Goal: Task Accomplishment & Management: Complete application form

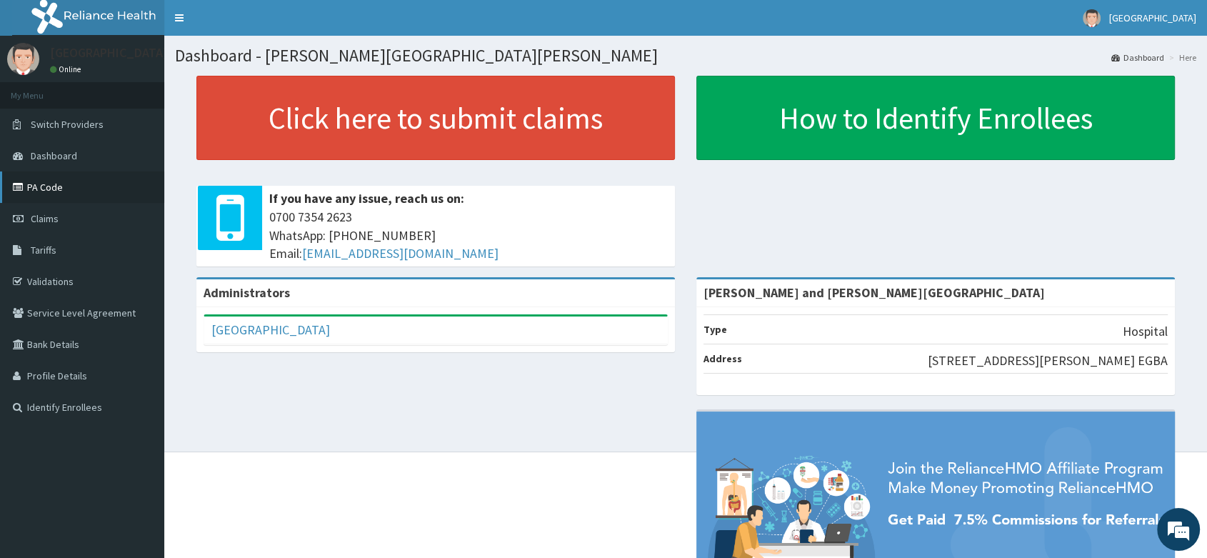
click at [38, 185] on link "PA Code" at bounding box center [82, 186] width 164 height 31
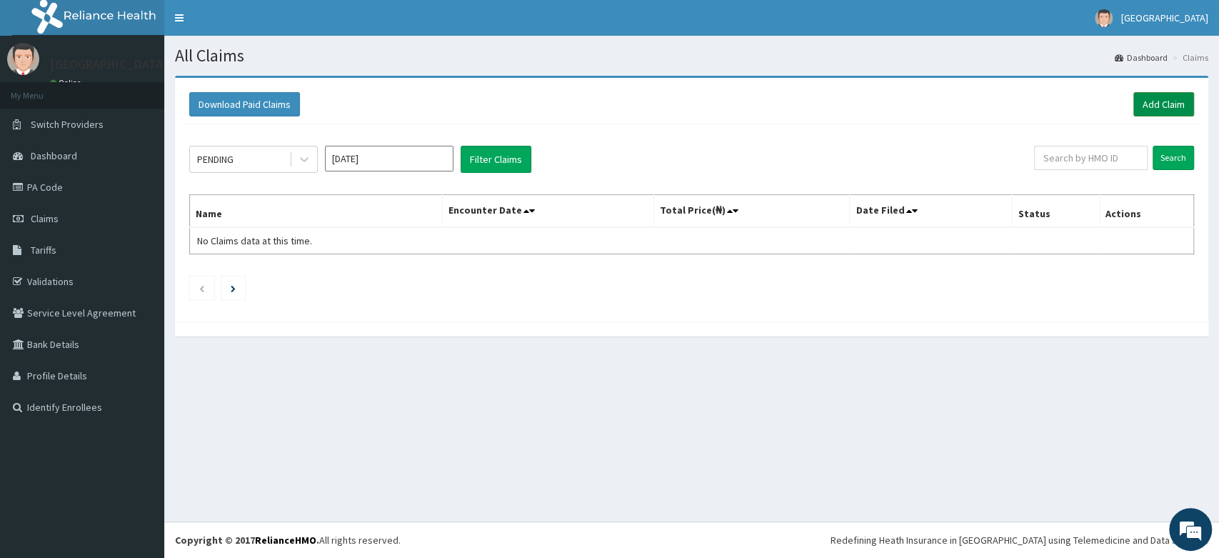
click at [1156, 109] on link "Add Claim" at bounding box center [1163, 104] width 61 height 24
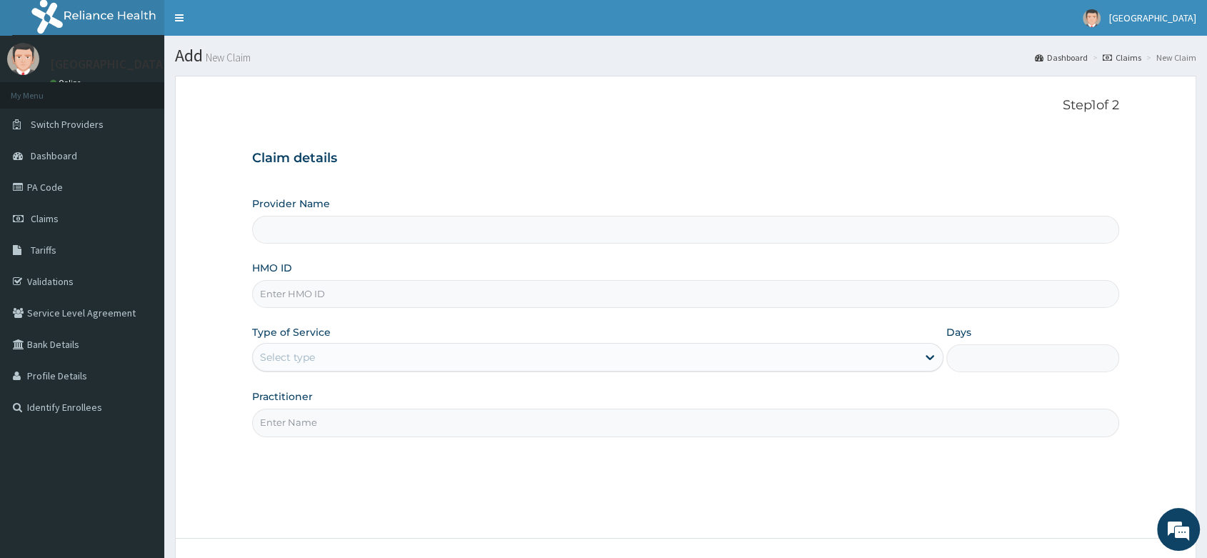
type input "Peter and Grace Medical centre"
paste input "OHT/12109/C"
type input "OHT/12109/C"
click at [305, 352] on div "Select type" at bounding box center [287, 357] width 55 height 14
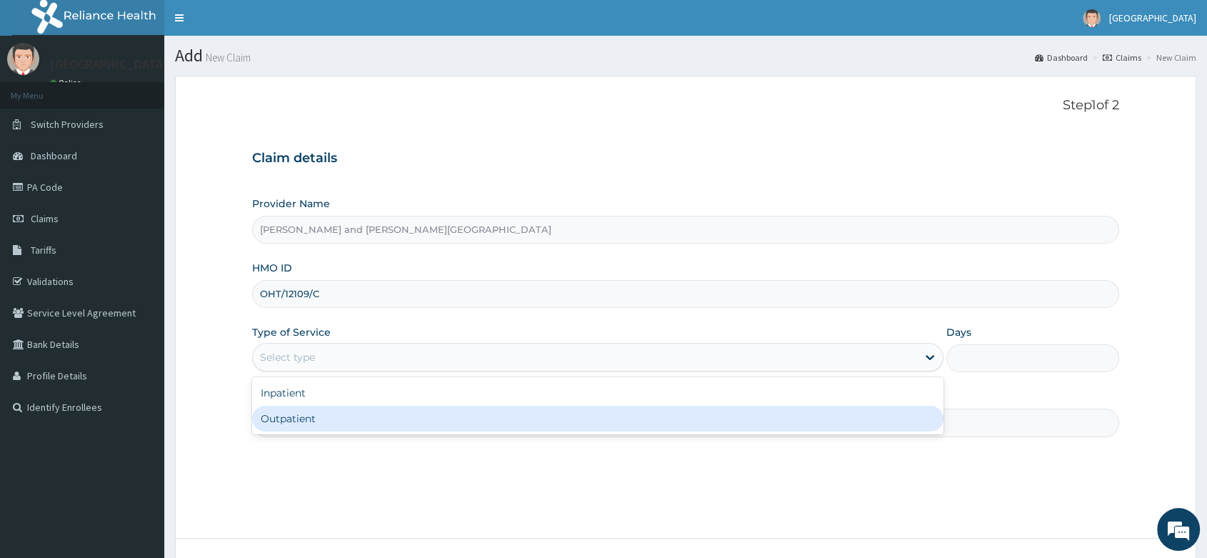
click at [307, 418] on div "Outpatient" at bounding box center [597, 419] width 691 height 26
type input "1"
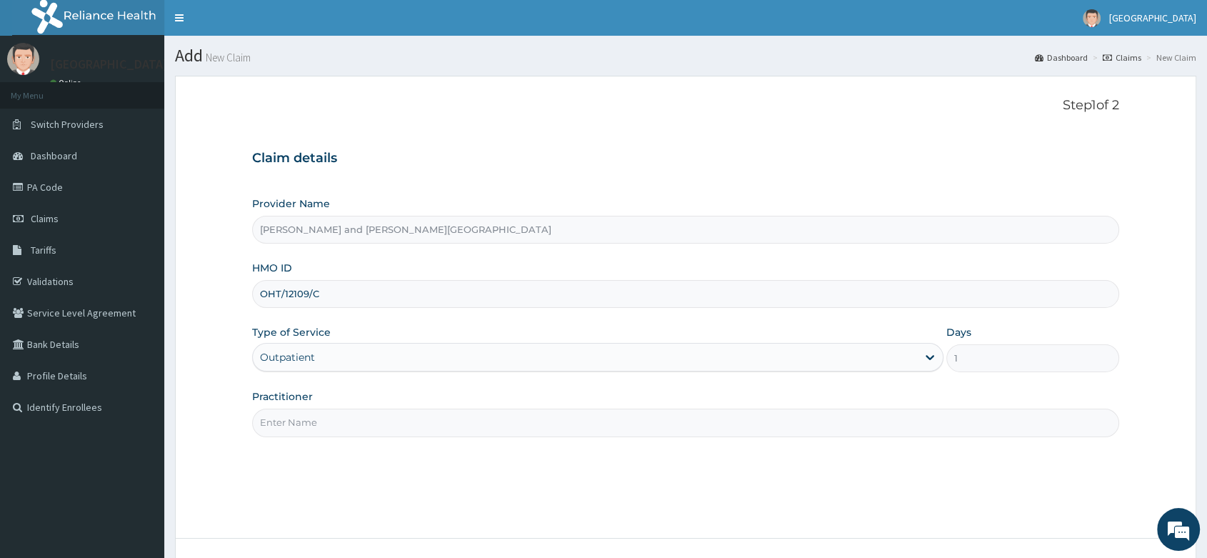
click at [302, 423] on input "Practitioner" at bounding box center [685, 422] width 867 height 28
type input "MATRON"
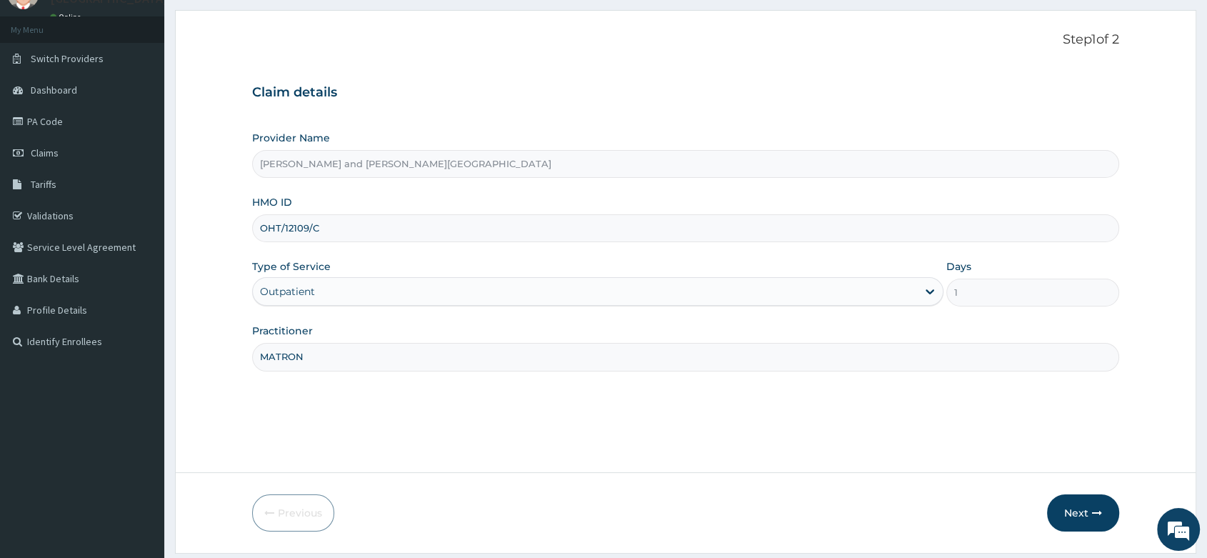
scroll to position [109, 0]
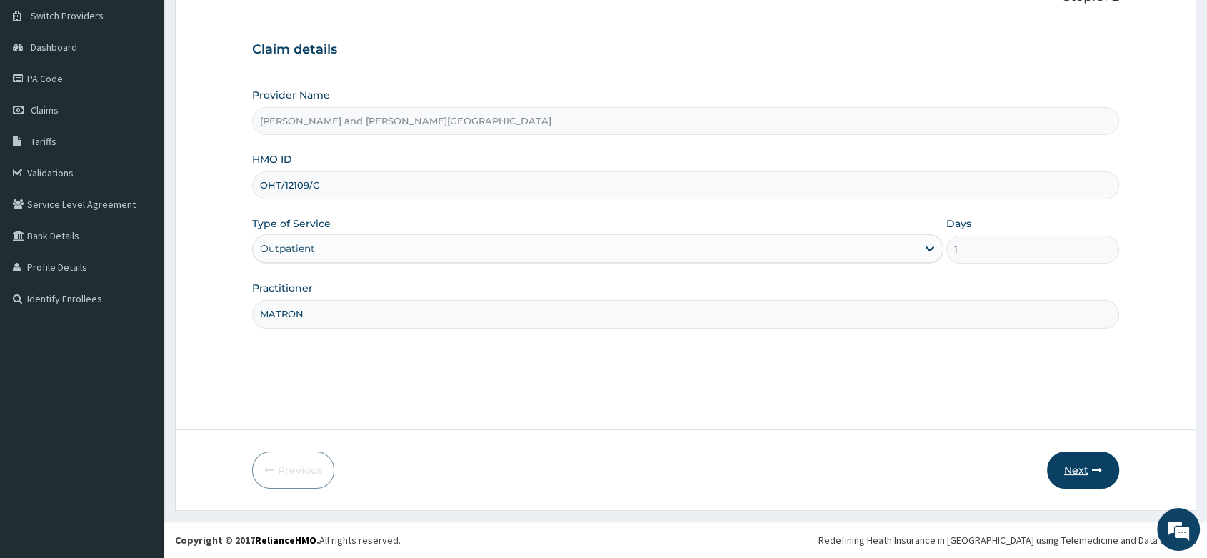
click at [1073, 472] on button "Next" at bounding box center [1083, 469] width 72 height 37
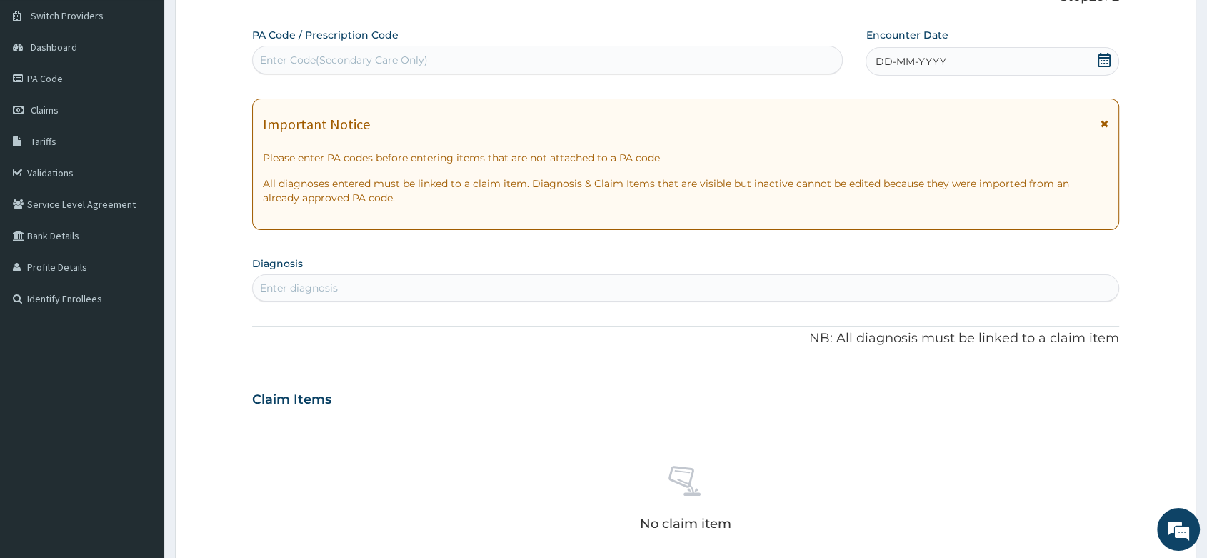
drag, startPoint x: 320, startPoint y: 61, endPoint x: 280, endPoint y: 64, distance: 40.0
click at [280, 64] on div "Enter Code(Secondary Care Only)" at bounding box center [344, 60] width 168 height 14
paste input "PA/E605DE"
type input "PA/E605DE"
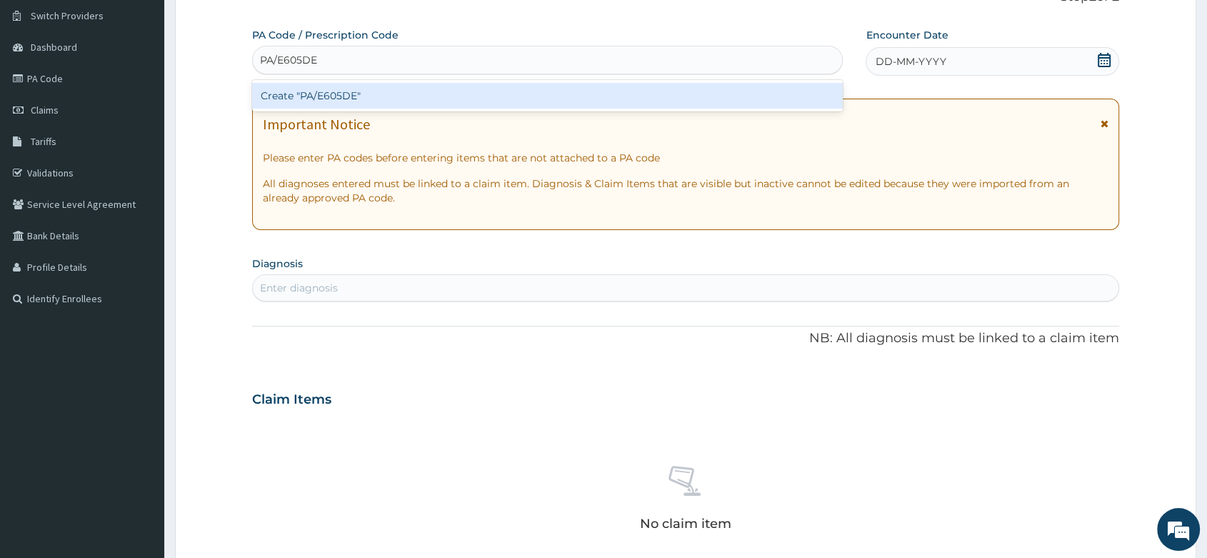
click at [309, 99] on div "Create "PA/E605DE"" at bounding box center [547, 96] width 591 height 26
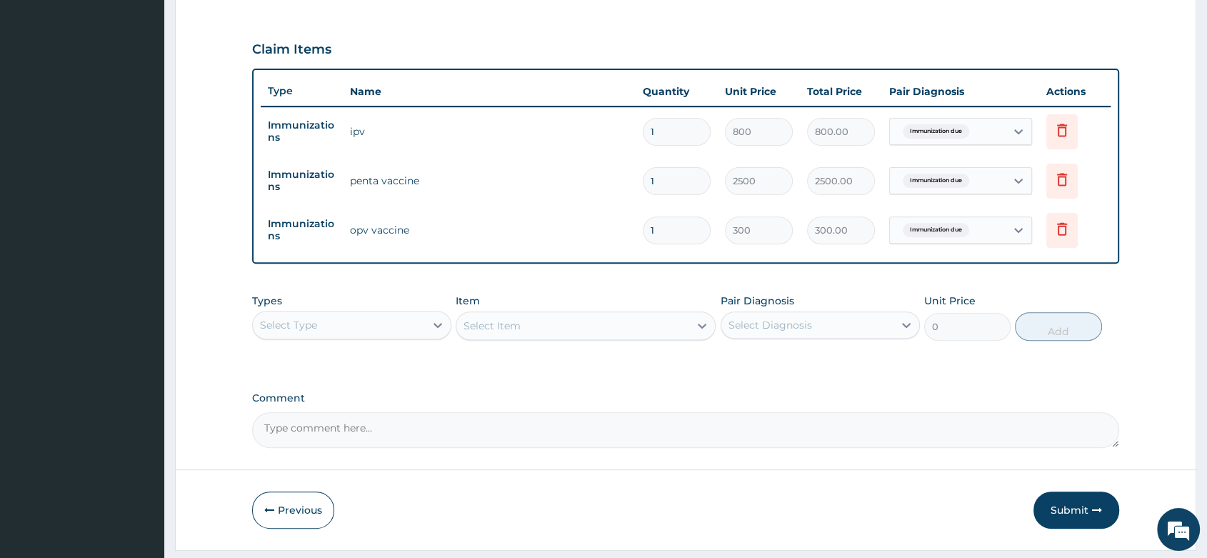
scroll to position [503, 0]
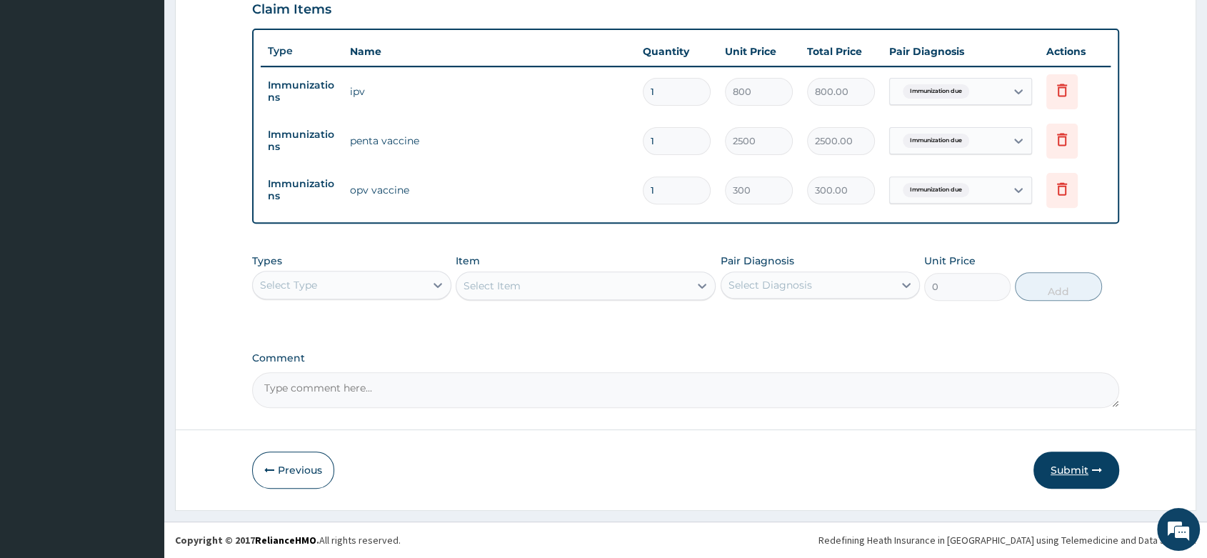
click at [1077, 473] on button "Submit" at bounding box center [1076, 469] width 86 height 37
